Goal: Task Accomplishment & Management: Complete application form

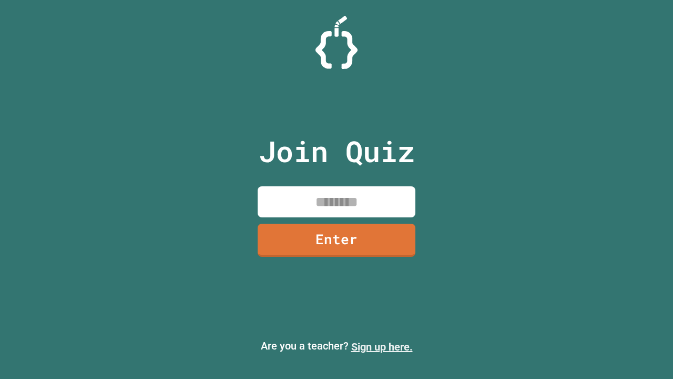
click at [382, 347] on link "Sign up here." at bounding box center [382, 346] width 62 height 13
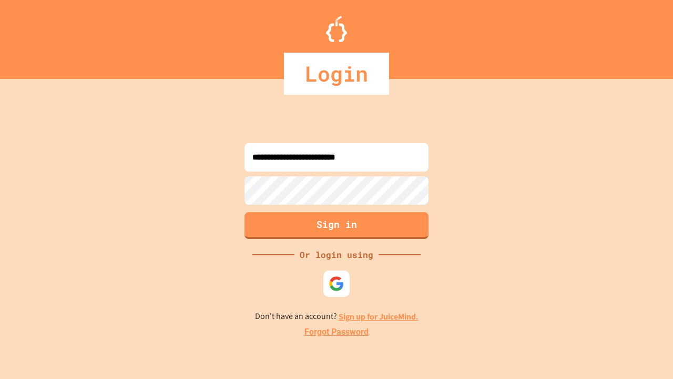
type input "**********"
